Goal: Find specific page/section: Find specific page/section

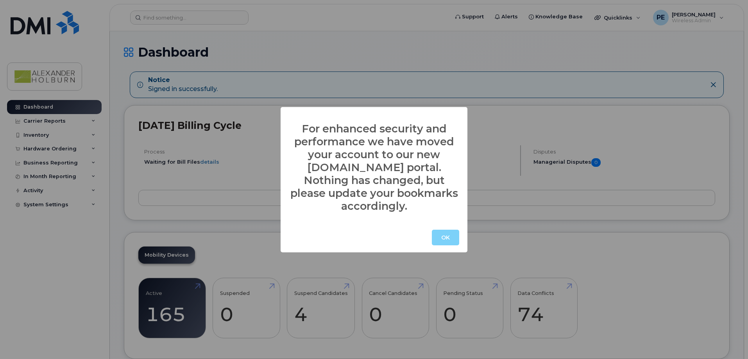
click at [439, 230] on button "OK" at bounding box center [445, 238] width 27 height 16
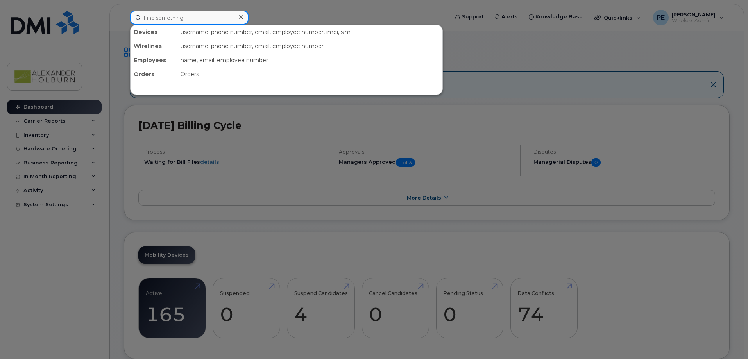
click at [167, 19] on input at bounding box center [189, 18] width 118 height 14
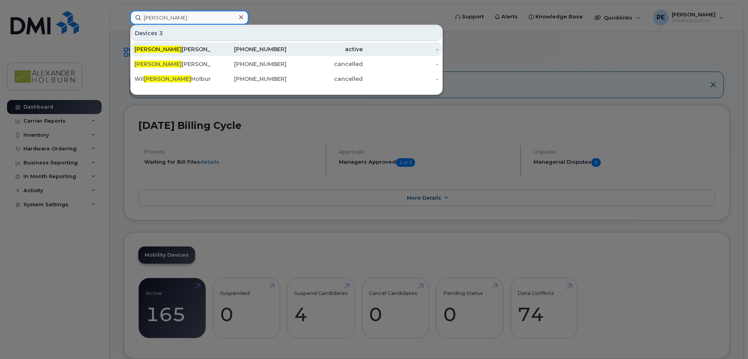
type input "liam"
click at [211, 54] on div "Liam Dery" at bounding box center [249, 49] width 76 height 14
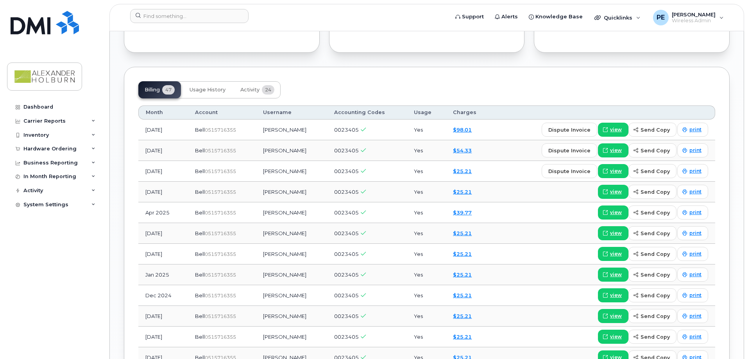
scroll to position [626, 0]
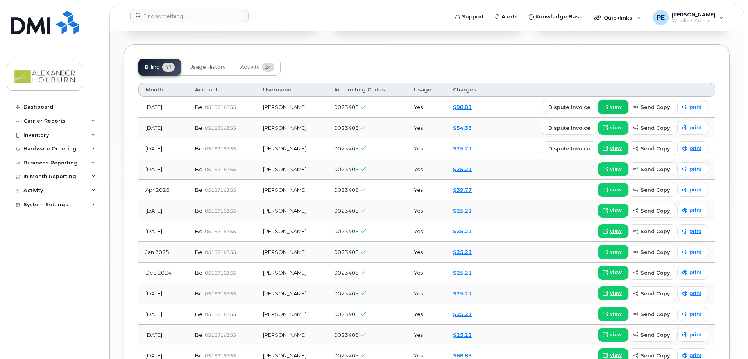
click at [607, 107] on icon at bounding box center [605, 107] width 5 height 5
click at [176, 14] on input at bounding box center [189, 16] width 118 height 14
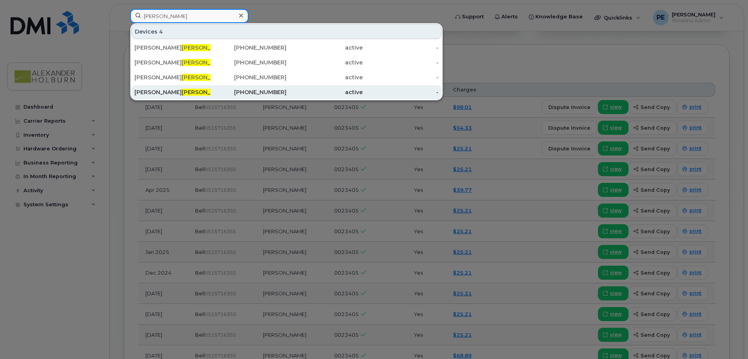
type input "dery"
click at [151, 92] on div "Mathew Dery" at bounding box center [173, 92] width 76 height 8
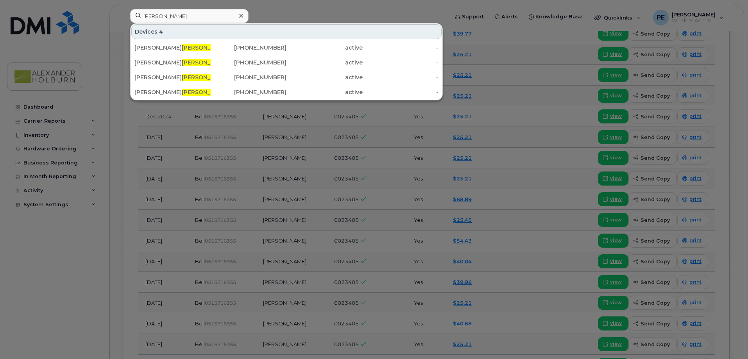
click at [502, 261] on div at bounding box center [374, 179] width 748 height 359
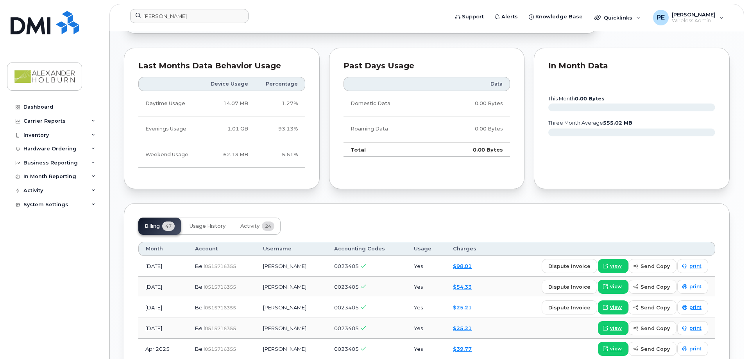
scroll to position [376, 0]
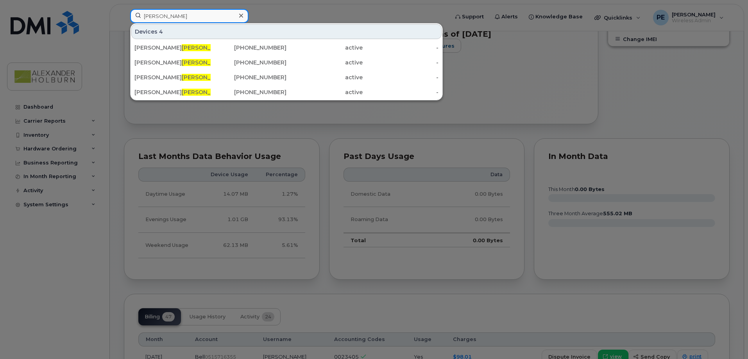
click at [159, 15] on input "dery" at bounding box center [189, 16] width 118 height 14
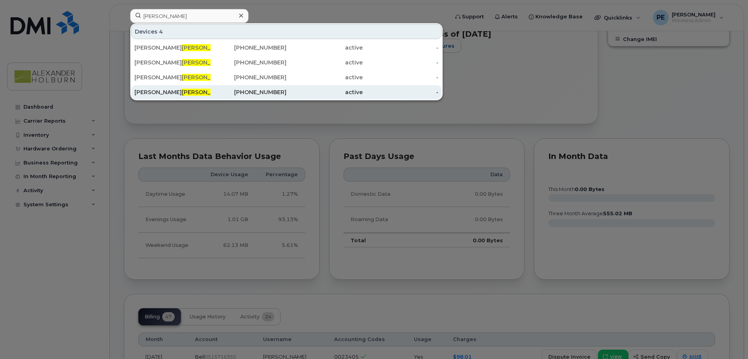
click at [211, 88] on div "Mathew Dery" at bounding box center [249, 92] width 76 height 14
click at [158, 92] on div "Mathew Dery" at bounding box center [173, 92] width 76 height 8
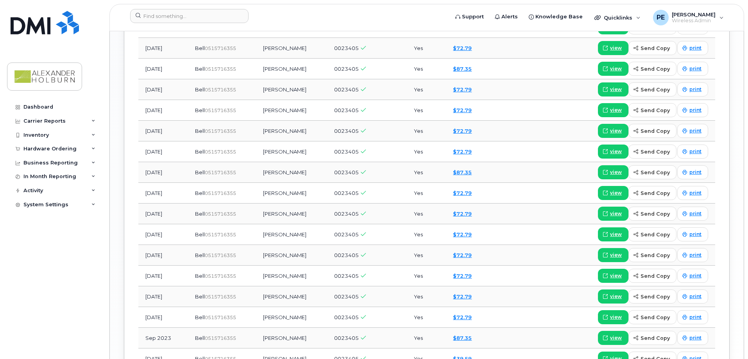
scroll to position [978, 0]
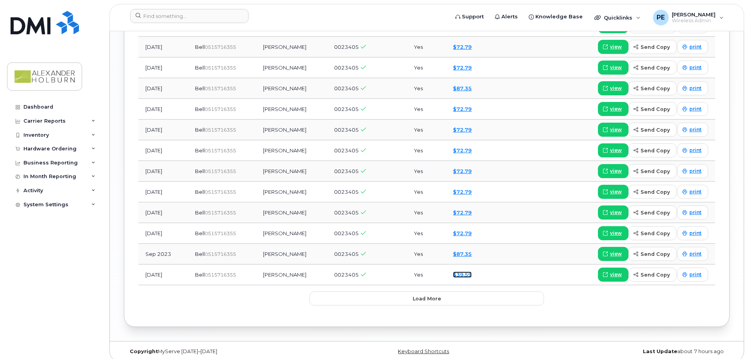
click at [459, 275] on link "$39.59" at bounding box center [462, 275] width 19 height 6
click at [614, 274] on tr "Aug 2023 Bell  0515716355 Mathew Dery 0023405 Yes $39.59 view send copy print" at bounding box center [426, 275] width 577 height 21
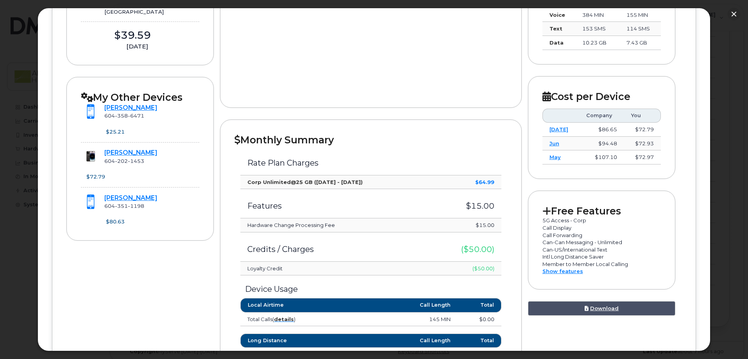
scroll to position [156, 0]
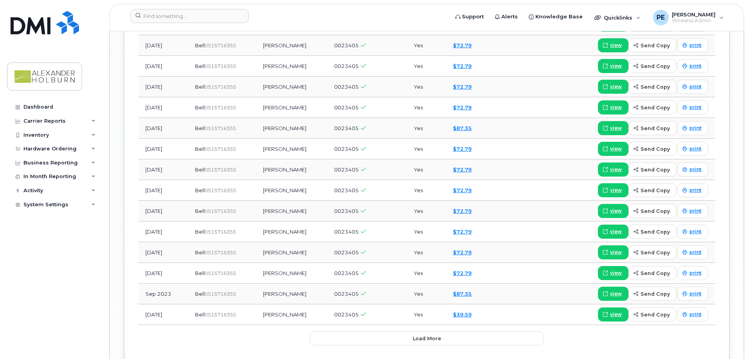
scroll to position [938, 0]
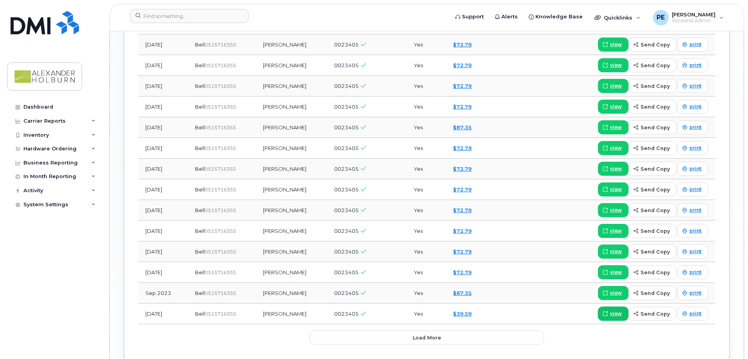
click at [614, 310] on link "view" at bounding box center [613, 314] width 31 height 14
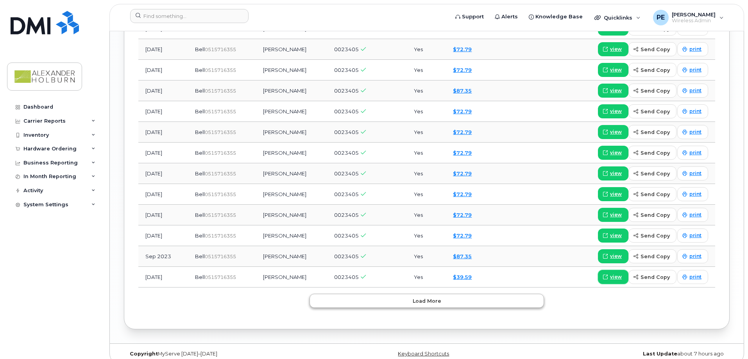
scroll to position [985, 0]
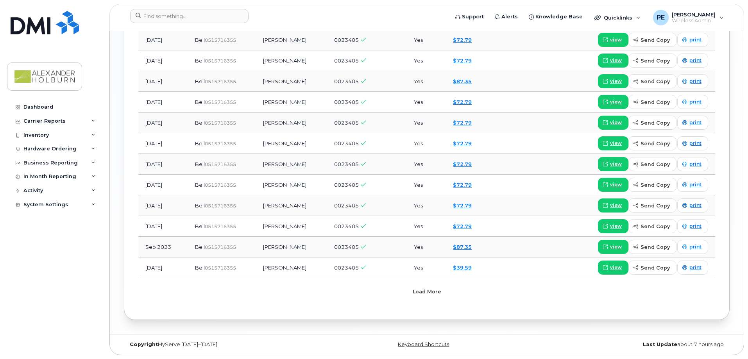
click at [448, 297] on button "Load more" at bounding box center [427, 292] width 235 height 14
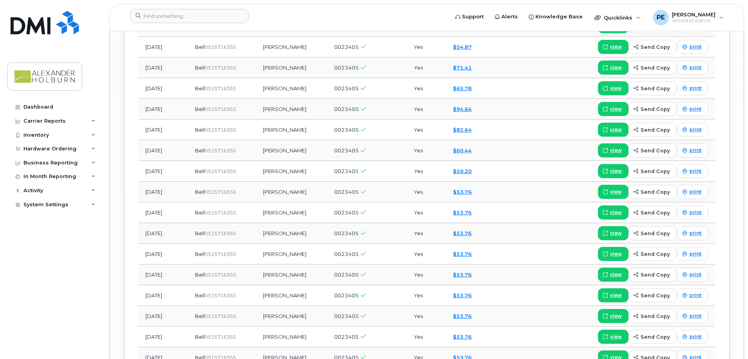
scroll to position [1376, 0]
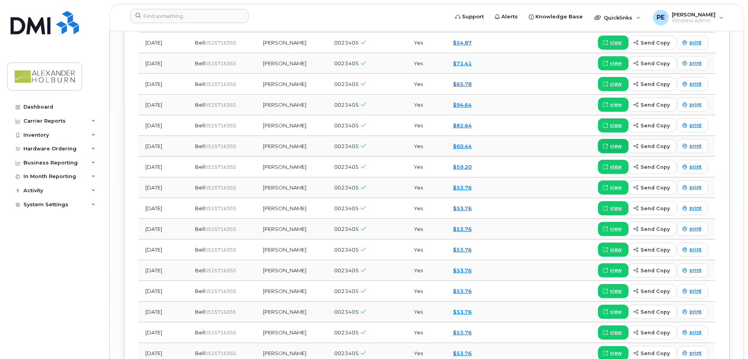
click at [608, 145] on icon at bounding box center [605, 146] width 5 height 5
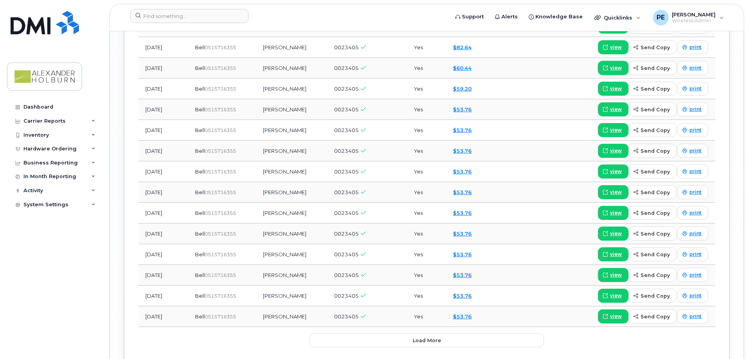
scroll to position [1493, 0]
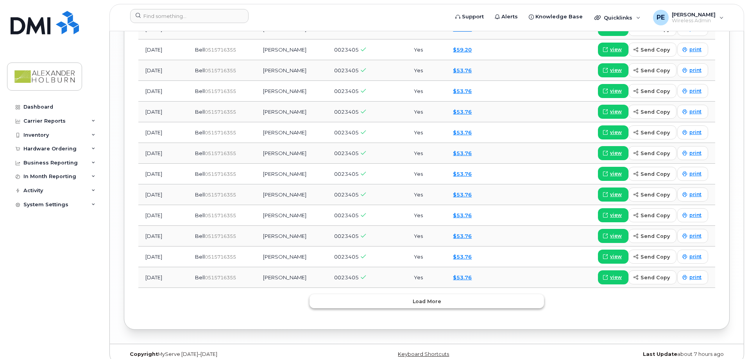
click at [441, 305] on button "Load more" at bounding box center [427, 301] width 235 height 14
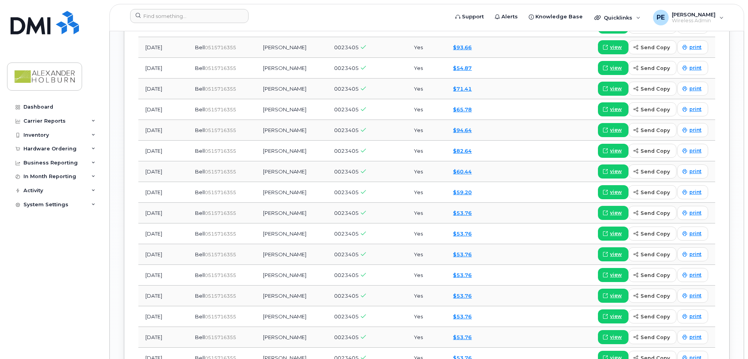
scroll to position [1337, 0]
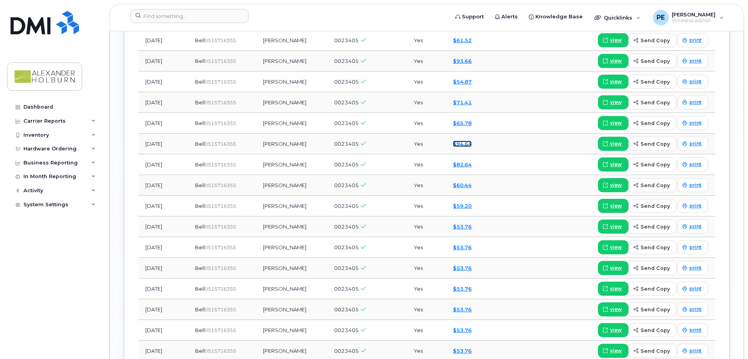
click at [459, 145] on link "$94.64" at bounding box center [462, 144] width 19 height 6
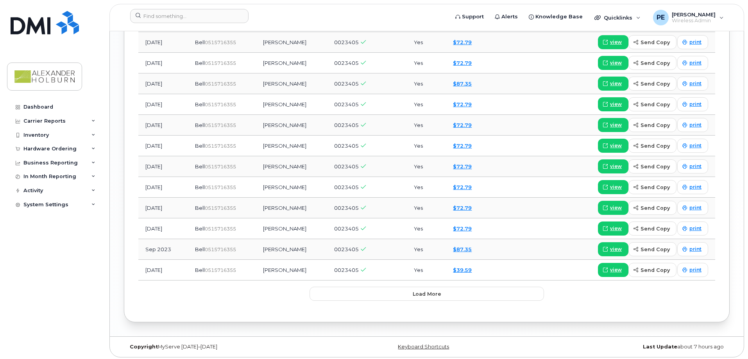
scroll to position [985, 0]
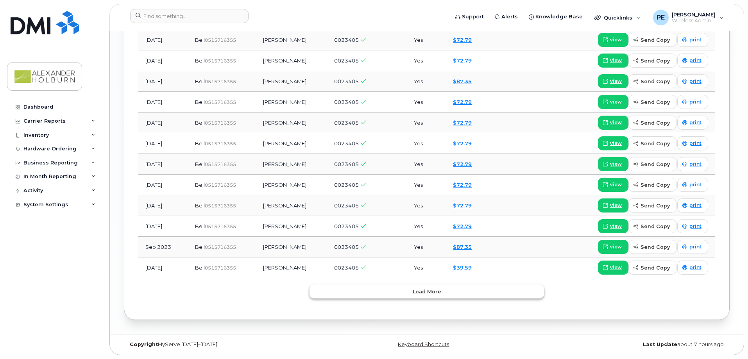
click at [458, 297] on button "Load more" at bounding box center [427, 292] width 235 height 14
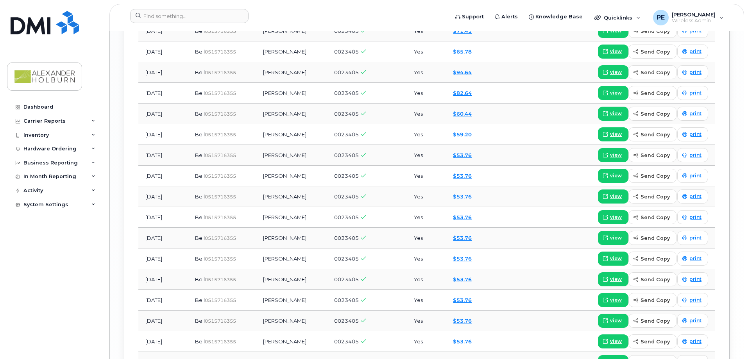
scroll to position [1415, 0]
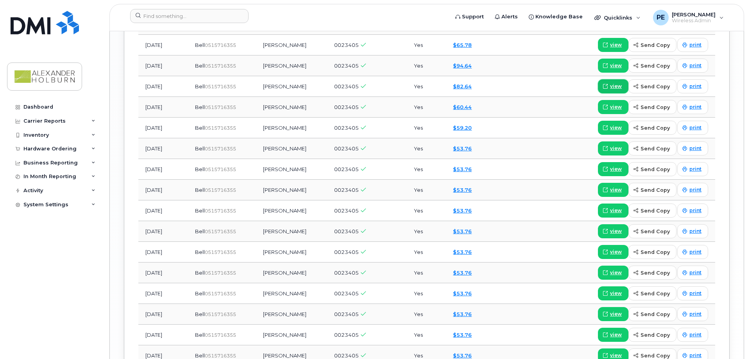
click at [609, 85] on span at bounding box center [605, 86] width 7 height 7
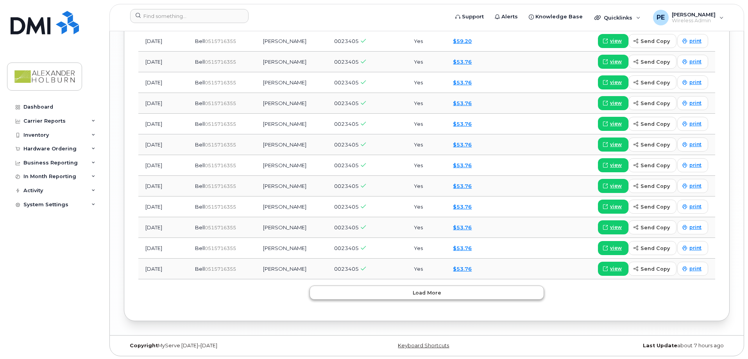
scroll to position [1503, 0]
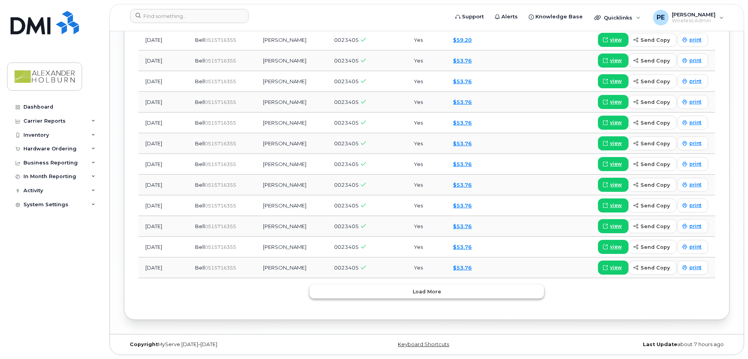
click at [450, 294] on button "Load more" at bounding box center [427, 292] width 235 height 14
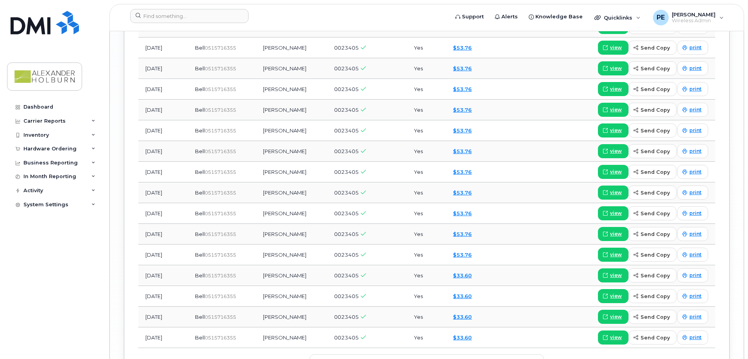
scroll to position [1943, 0]
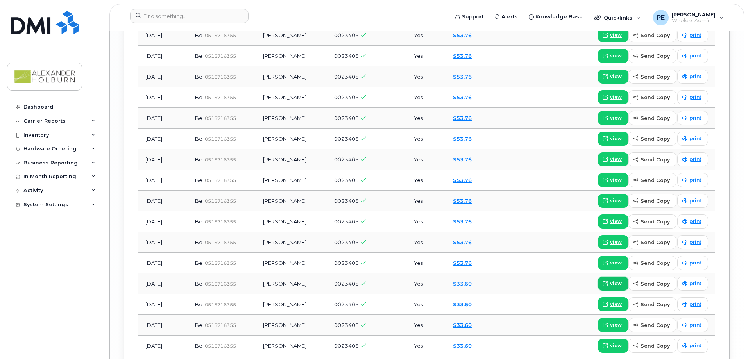
click at [603, 285] on link "view" at bounding box center [613, 284] width 31 height 14
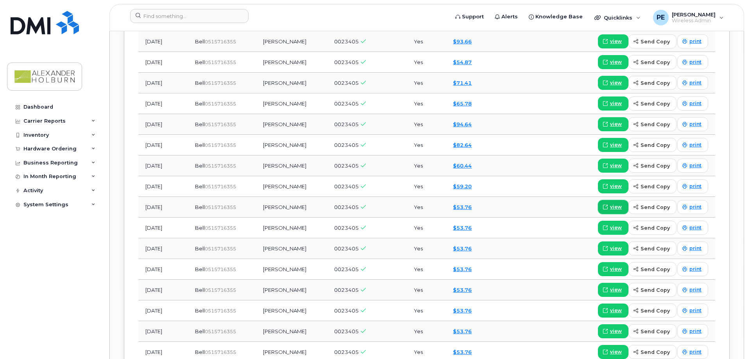
click at [616, 206] on span "view" at bounding box center [616, 207] width 12 height 7
